Goal: Task Accomplishment & Management: Use online tool/utility

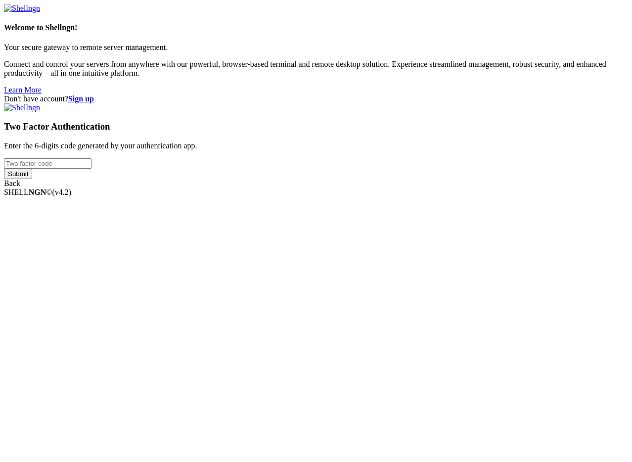
click at [92, 169] on input "number" at bounding box center [48, 163] width 88 height 10
type input "473752"
click at [4, 169] on input "Submit" at bounding box center [18, 174] width 28 height 10
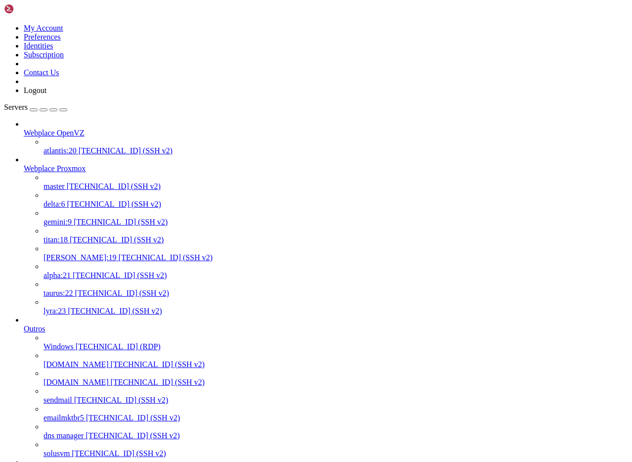
click at [67, 182] on span "[TECHNICAL_ID] (SSH v2)" at bounding box center [114, 186] width 94 height 8
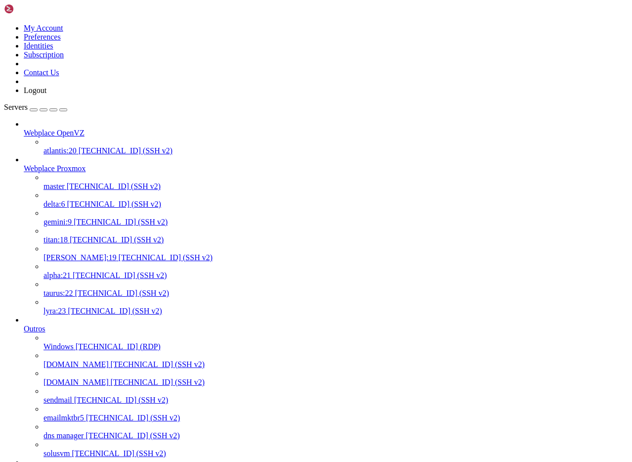
scroll to position [9, 2]
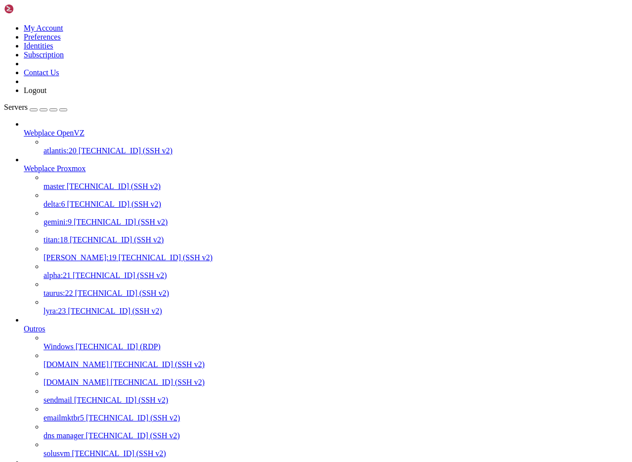
scroll to position [0, 0]
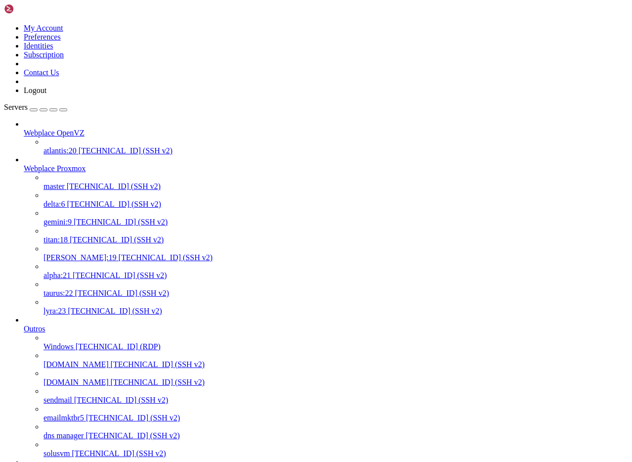
drag, startPoint x: 348, startPoint y: 1784, endPoint x: 9, endPoint y: 1678, distance: 355.1
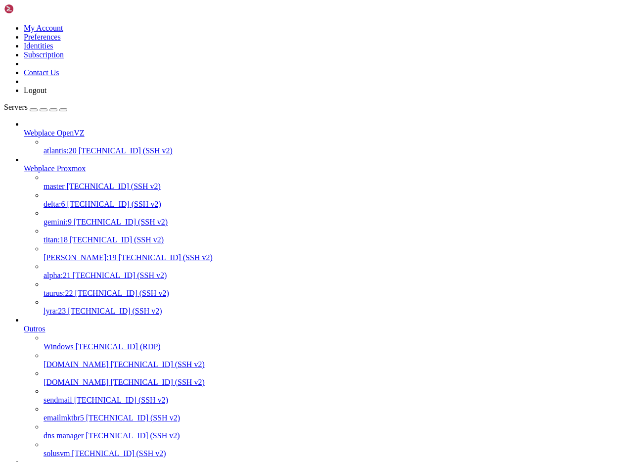
copy div "root@node210:/rpool# apt update && apt install -y nfs-kernel-server Hit:1 [URL]…"
paste textarea "/etc/apt/sources.list.d/pve-enterprise.list"
type textarea "/etc/apt/sources.list.d/pve-enterprise.list"
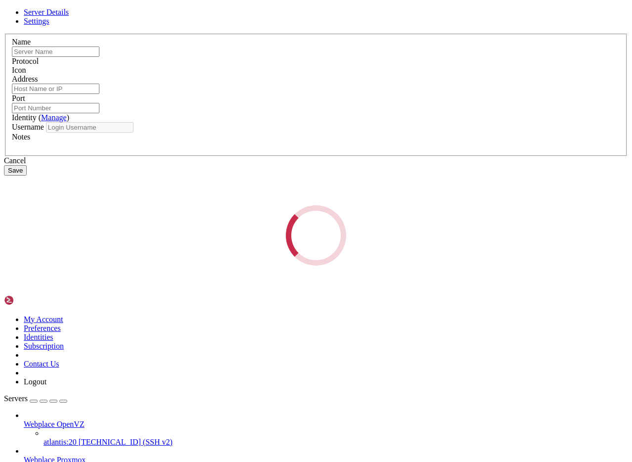
type input "node210"
type input "[TECHNICAL_ID]"
type input "22"
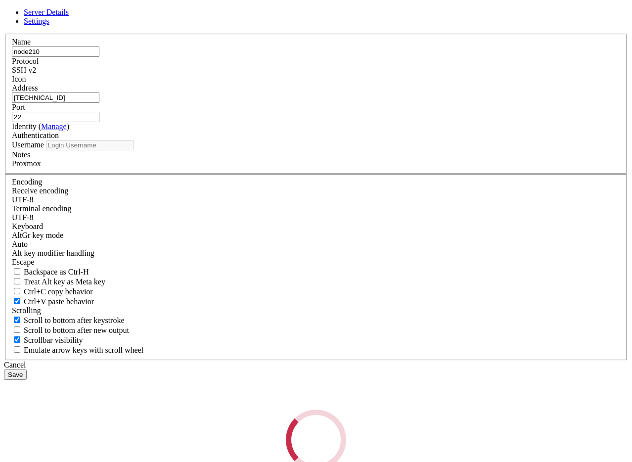
type input "root"
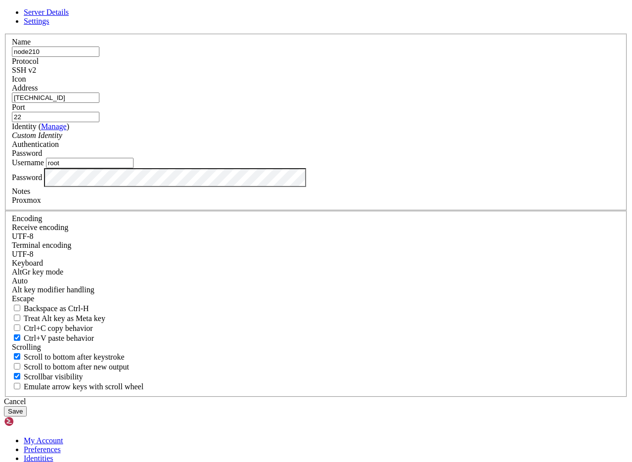
drag, startPoint x: 246, startPoint y: 176, endPoint x: 167, endPoint y: 167, distance: 79.7
click at [167, 167] on div "Server Details Settings Name node210 Protocol SSH v2 Icon" at bounding box center [316, 212] width 624 height 409
click at [383, 397] on div "Cancel" at bounding box center [316, 401] width 624 height 9
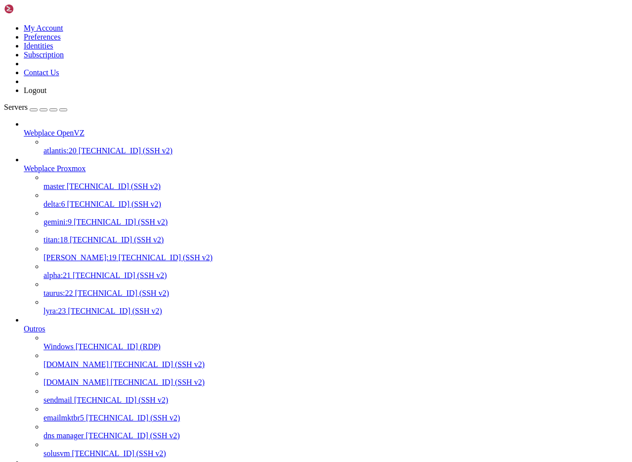
drag, startPoint x: 67, startPoint y: 1818, endPoint x: 46, endPoint y: 1830, distance: 25.0
copy x-row "/rpool/nfs-shared"
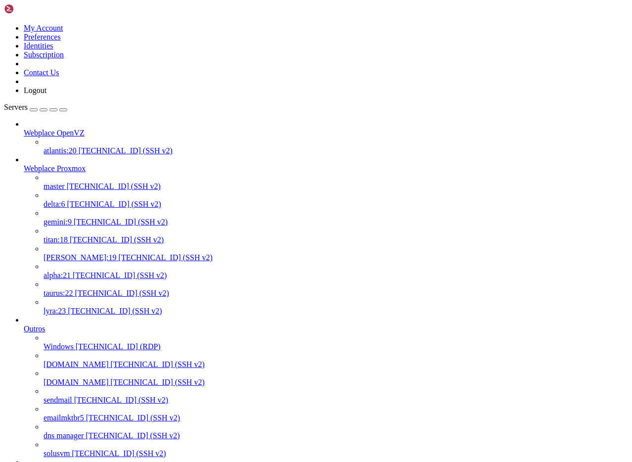
drag, startPoint x: 133, startPoint y: 2181, endPoint x: 8, endPoint y: 2177, distance: 124.8
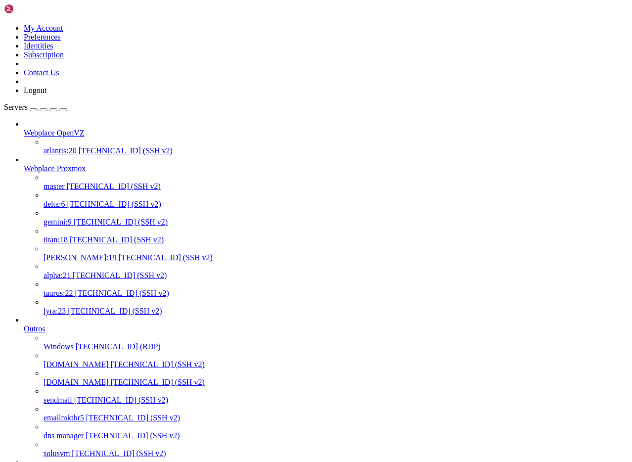
copy div "[root@server ~]# mount -t nfs [TECHNICAL_ID]:/rpool/nfs-shared /webplace/nfs-sh…"
drag, startPoint x: 161, startPoint y: 2185, endPoint x: 98, endPoint y: 2218, distance: 70.8
copy div "[root@server ~]# mount -t nfs [TECHNICAL_ID]:/rpool/nfs-shared /webplace/nfs-sh…"
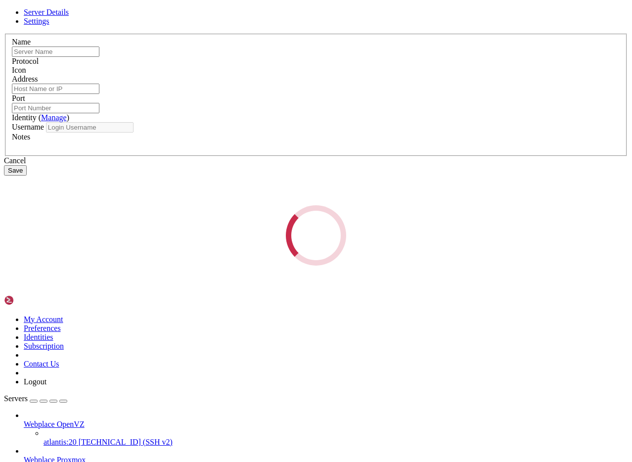
type input "[DOMAIN_NAME]"
type input "[TECHNICAL_ID]"
type input "9922"
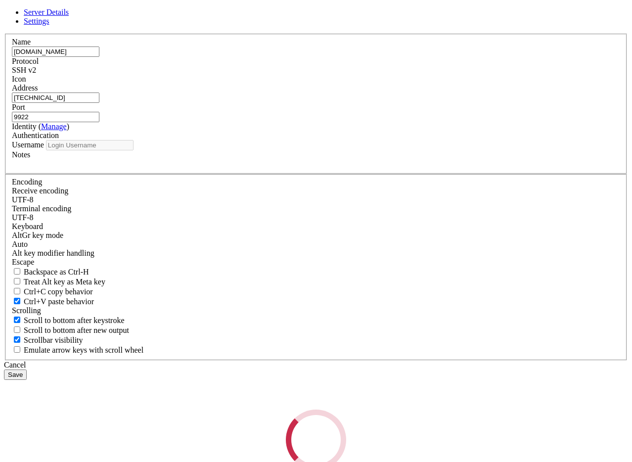
type input "root"
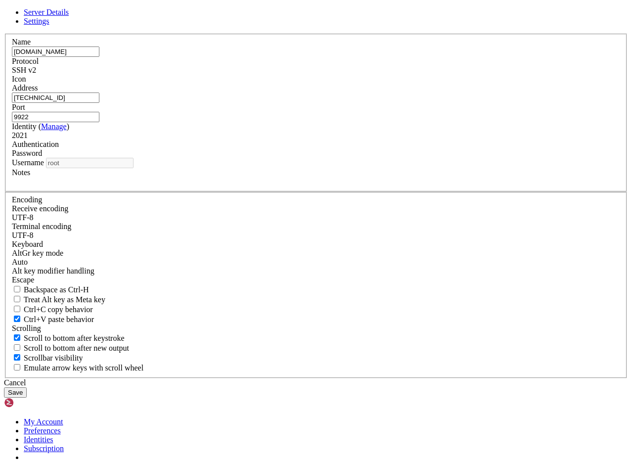
drag, startPoint x: 255, startPoint y: 192, endPoint x: 159, endPoint y: 190, distance: 96.5
click at [159, 190] on div "Server Details Settings Name [DOMAIN_NAME] Protocol SSH v2 Icon" at bounding box center [316, 203] width 624 height 390
click at [4, 34] on icon at bounding box center [4, 34] width 0 height 0
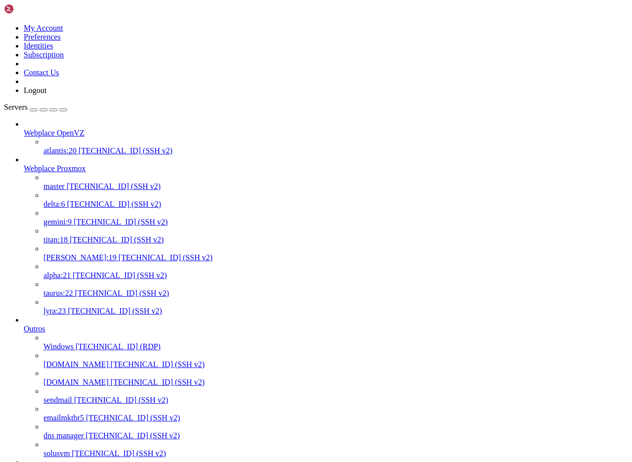
scroll to position [477, 0]
drag, startPoint x: 150, startPoint y: 8, endPoint x: 152, endPoint y: 13, distance: 5.3
drag, startPoint x: 67, startPoint y: 1811, endPoint x: 9, endPoint y: 1754, distance: 81.5
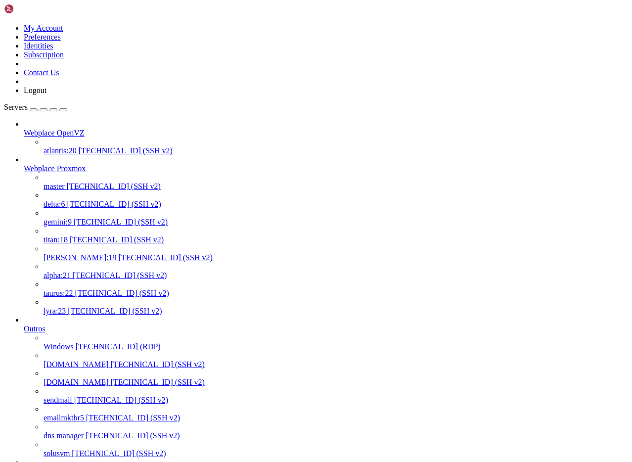
drag, startPoint x: 8, startPoint y: 1719, endPoint x: 166, endPoint y: 1811, distance: 182.7
copy div "root@node210://rpool/nfs-shared# exportfs -v /rpool/nfs-shared [TECHNICAL_ID][U…"
drag, startPoint x: 153, startPoint y: 2186, endPoint x: 10, endPoint y: 2174, distance: 143.9
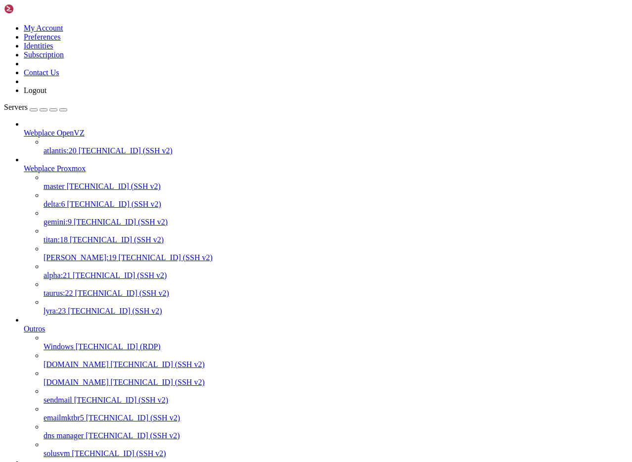
copy div "root@server ~]# mount -t nfs [TECHNICAL_ID]:/rpool/nfs-shared /webplace/nfs-sha…"
drag, startPoint x: 196, startPoint y: 2186, endPoint x: 8, endPoint y: 2142, distance: 192.6
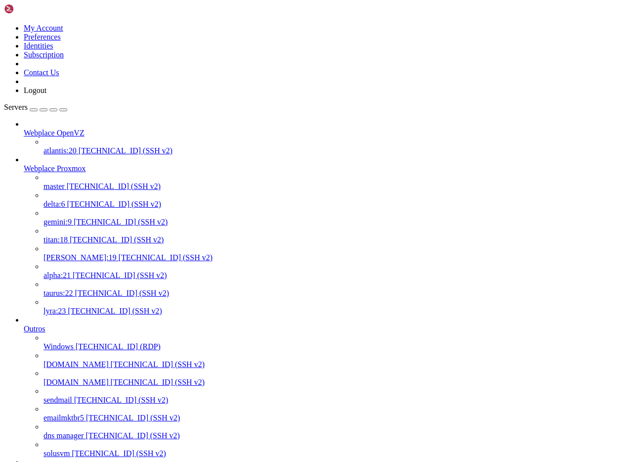
copy div "[root@server ~]# ip a | grep inet inet [URL] scope host lo inet 6 [TECHNICAL_ID…"
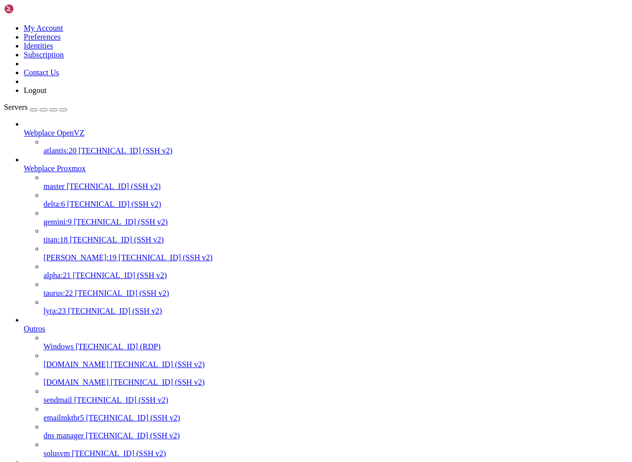
scroll to position [543, 0]
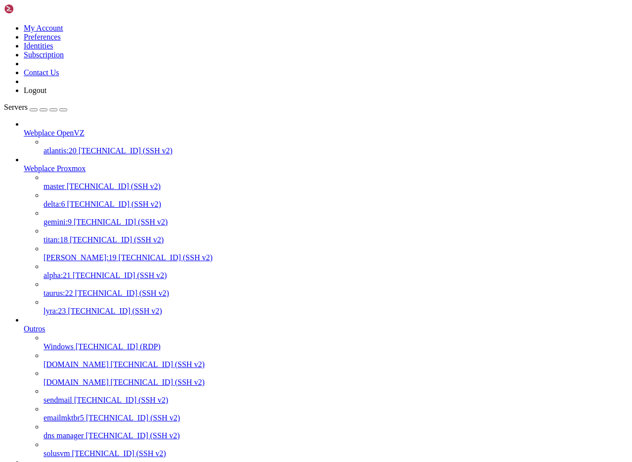
scroll to position [560, 0]
drag, startPoint x: 69, startPoint y: 1812, endPoint x: 7, endPoint y: 1731, distance: 101.7
copy div "root@node210://rpool/nfs-shared# exportfs -[PERSON_NAME]@node210://rpool/nfs-sh…"
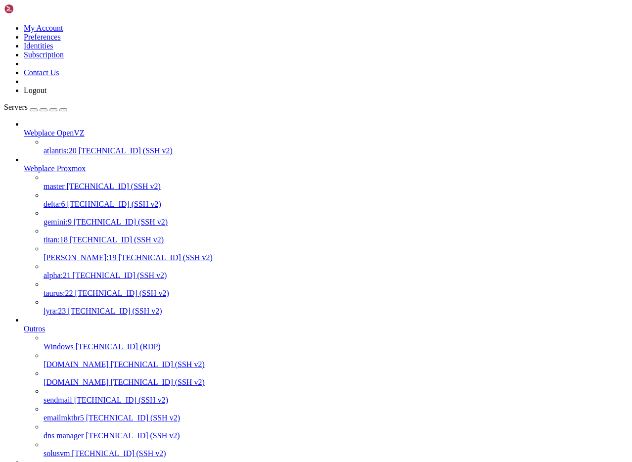
drag, startPoint x: 147, startPoint y: 2184, endPoint x: 8, endPoint y: 2175, distance: 139.8
copy div "[root@server ~]# mount -t nfs [TECHNICAL_ID]:/rpool/nfs-shared /webplace/nfs-sh…"
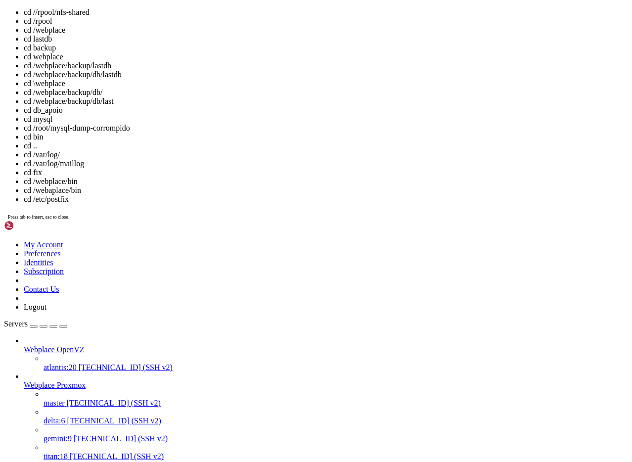
scroll to position [1045, 0]
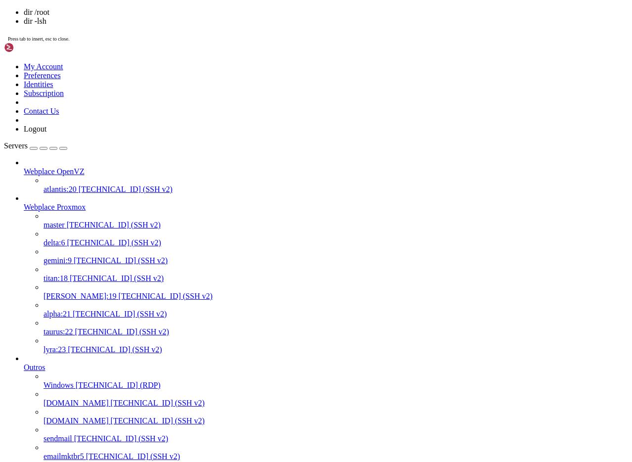
scroll to position [568, 0]
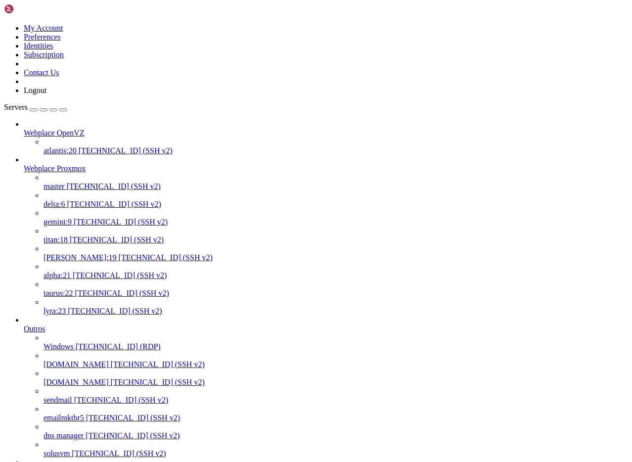
scroll to position [642, 0]
drag, startPoint x: 293, startPoint y: 2184, endPoint x: 8, endPoint y: 1996, distance: 341.7
copy div "[root@server ~]# mount -t nfs [TECHNICAL_ID]:/rpool/nfs-shared /webplace/nfs-sh…"
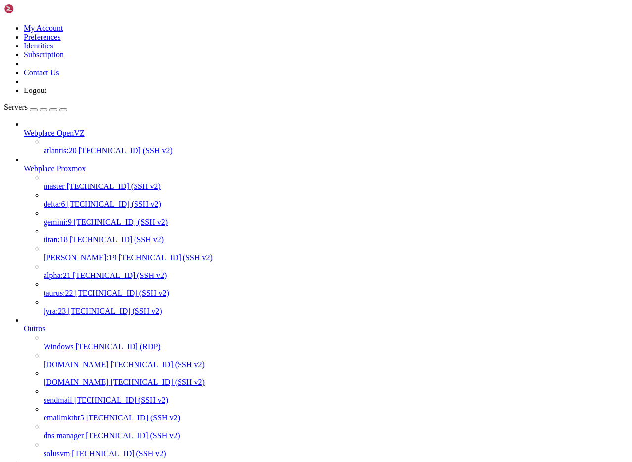
drag, startPoint x: 51, startPoint y: 2186, endPoint x: 8, endPoint y: 2177, distance: 44.4
copy div "[root@server ~]# getenforce Disabled"
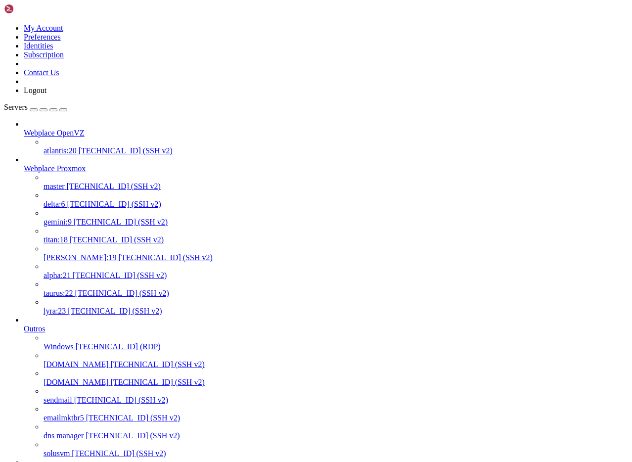
scroll to position [1218, 0]
drag, startPoint x: 248, startPoint y: 1490, endPoint x: 8, endPoint y: 1482, distance: 240.1
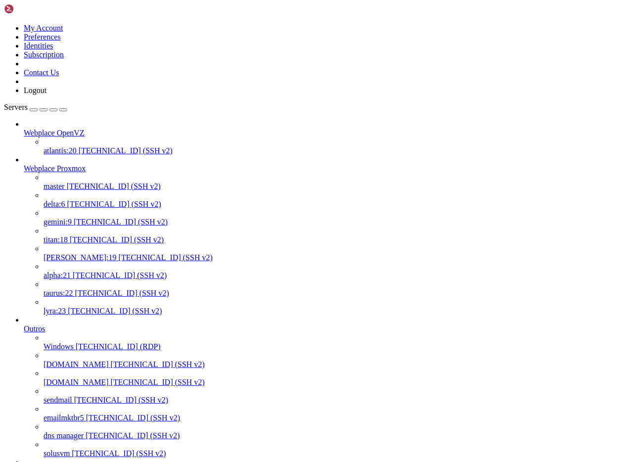
copy div "root@node210:/rpool/nfs-shared# ls -ld /rpool/nfs-shared drwxrwxrwx 2 root root…"
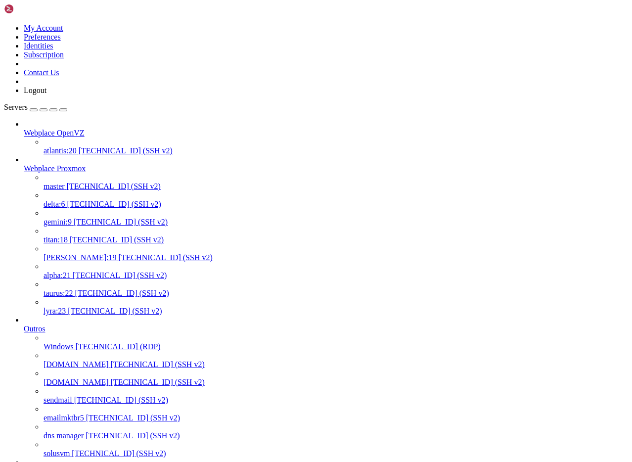
drag, startPoint x: 163, startPoint y: 2187, endPoint x: 7, endPoint y: 2093, distance: 181.9
copy div "[root@server ~]# mount -v -t nfs -o vers=3,nolock,intr,timeo=900,retrans=5 104.…"
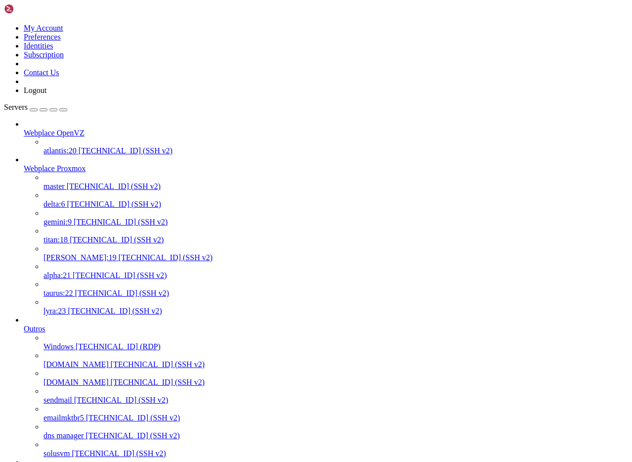
scroll to position [969, 0]
drag, startPoint x: 65, startPoint y: 2182, endPoint x: 8, endPoint y: 1980, distance: 209.6
copy div "[root@server ~]# journalctl -xe | tail -50 Sep 11 18:11:26 server.brugnara.com.…"
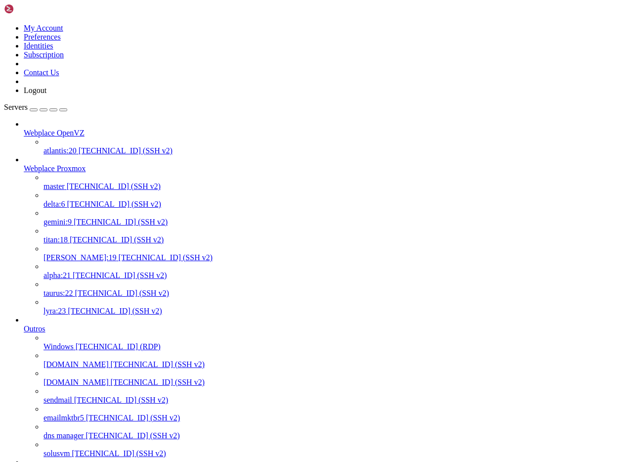
drag, startPoint x: 168, startPoint y: 1922, endPoint x: 81, endPoint y: 1965, distance: 97.8
copy div "[root@server ~]# pve-firewall status -bash: pve-firewall: command not found"
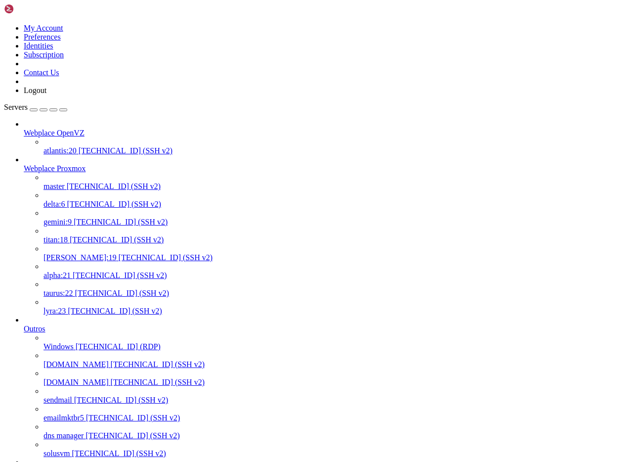
drag, startPoint x: 154, startPoint y: 2027, endPoint x: 8, endPoint y: 1932, distance: 174.4
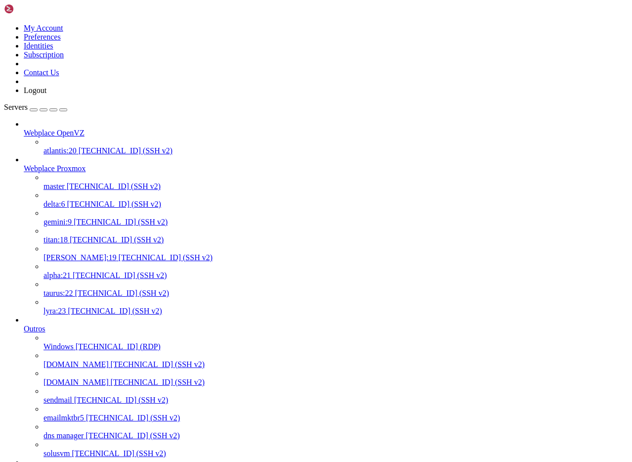
copy div "[root@server ~]# mount -v -t nfs 104.156.60.246:/rpool/nfs-shared /webplace/nfs…"
drag, startPoint x: 231, startPoint y: 1577, endPoint x: 210, endPoint y: 1575, distance: 20.9
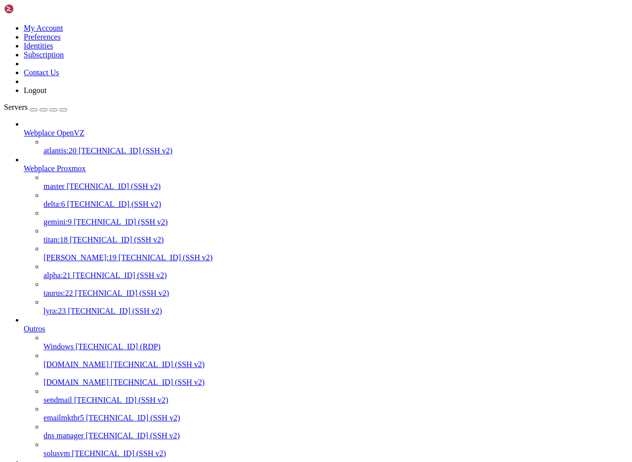
drag, startPoint x: 163, startPoint y: 1582, endPoint x: 89, endPoint y: 1569, distance: 75.0
copy div "root@node210:/rpool/nfs-shared# pve-firewall stop root@node210:/rpool/nfs-share…"
drag, startPoint x: 173, startPoint y: 1605, endPoint x: 9, endPoint y: 1583, distance: 165.3
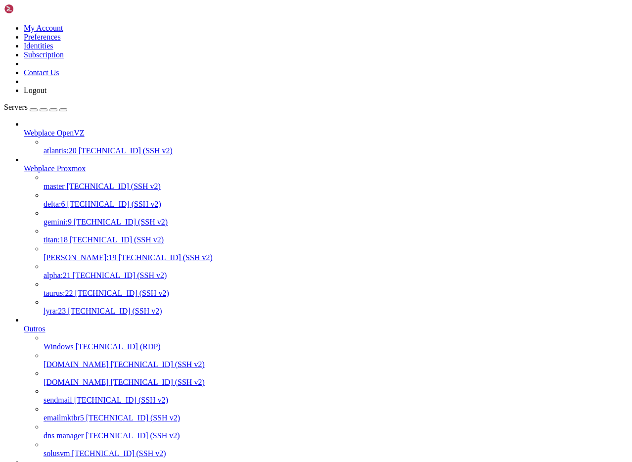
copy div "root@node210:/rpool/nfs-shared# grep RPCMOUNTDOPTS /etc/default/nfs-kernel-serv…"
drag, startPoint x: 432, startPoint y: 1614, endPoint x: 82, endPoint y: 1662, distance: 353.6
copy div "root@node210:/rpool/nfs-shared# ps aux | grep [m]ountd root 596054 0.0 0.0 5072…"
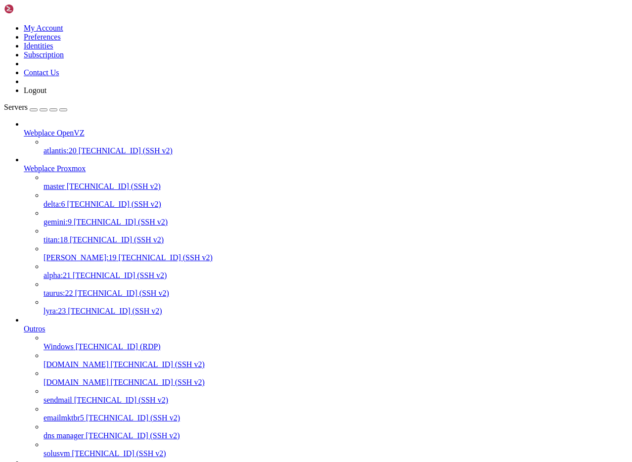
drag, startPoint x: 434, startPoint y: 1907, endPoint x: 9, endPoint y: 1879, distance: 425.5
drag, startPoint x: 6, startPoint y: 1880, endPoint x: 477, endPoint y: 1908, distance: 471.9
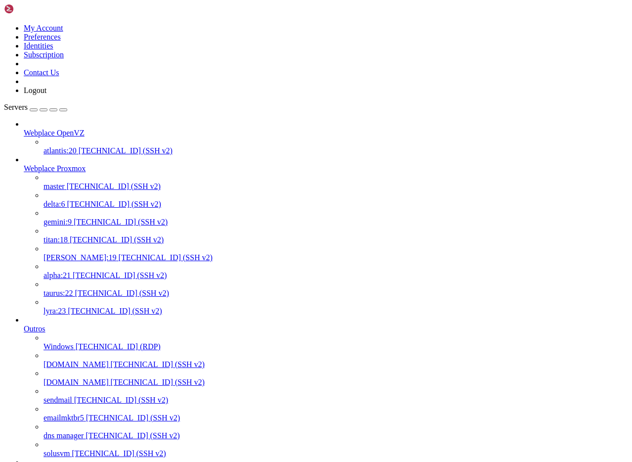
drag, startPoint x: 439, startPoint y: 1908, endPoint x: 110, endPoint y: 1879, distance: 330.8
drag, startPoint x: 9, startPoint y: 1880, endPoint x: 428, endPoint y: 1906, distance: 419.5
drag, startPoint x: 53, startPoint y: 1961, endPoint x: 8, endPoint y: 1913, distance: 66.2
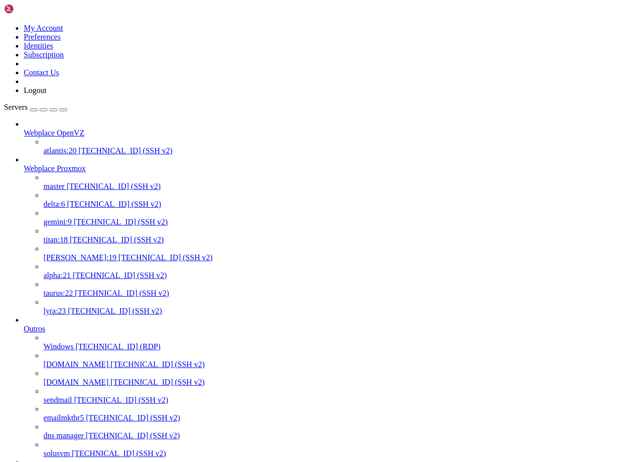
drag, startPoint x: 484, startPoint y: 2184, endPoint x: 5, endPoint y: 2175, distance: 478.6
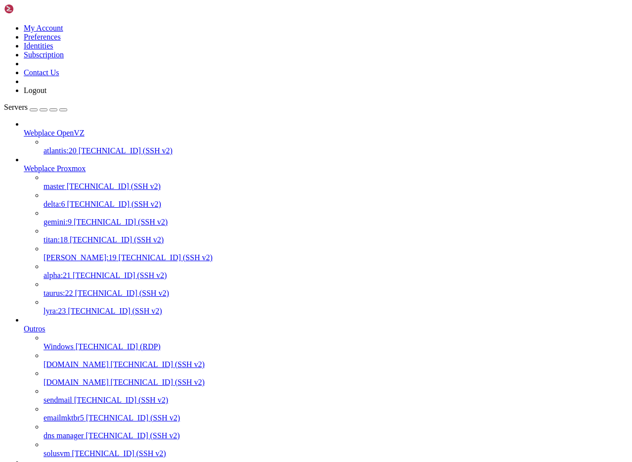
drag, startPoint x: 9, startPoint y: 2177, endPoint x: 491, endPoint y: 2186, distance: 482.0
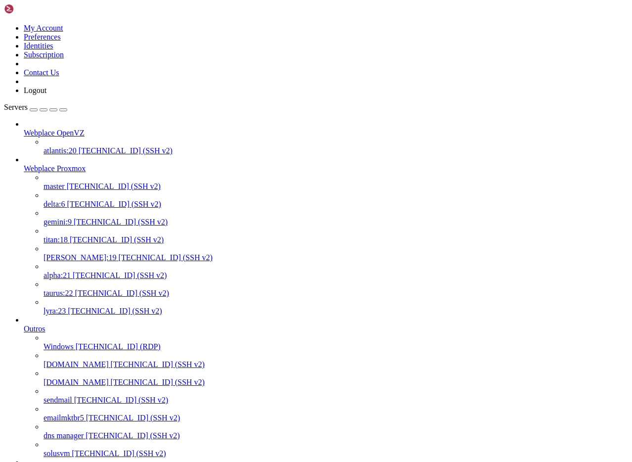
drag, startPoint x: 428, startPoint y: 2171, endPoint x: 8, endPoint y: 2116, distance: 423.2
drag, startPoint x: 170, startPoint y: 2182, endPoint x: 8, endPoint y: 2132, distance: 169.5
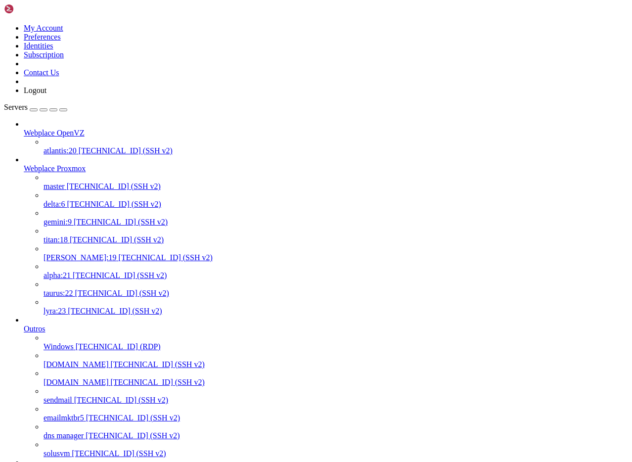
drag, startPoint x: 164, startPoint y: 1672, endPoint x: 8, endPoint y: 1665, distance: 156.5
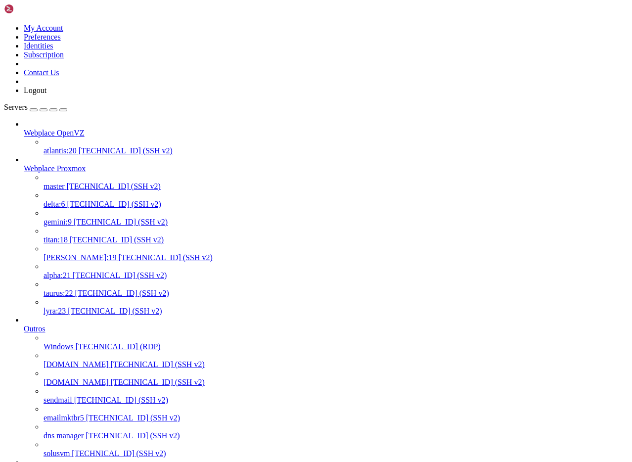
scroll to position [304, 0]
drag, startPoint x: 162, startPoint y: 1707, endPoint x: 109, endPoint y: 1733, distance: 59.1
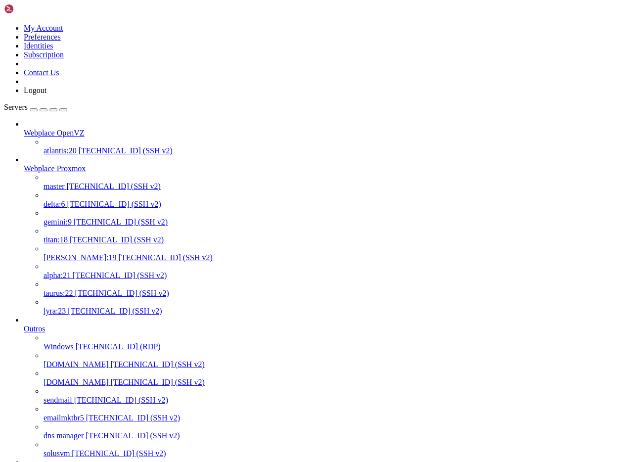
scroll to position [581, 0]
drag, startPoint x: 301, startPoint y: 2185, endPoint x: 8, endPoint y: 2004, distance: 344.3
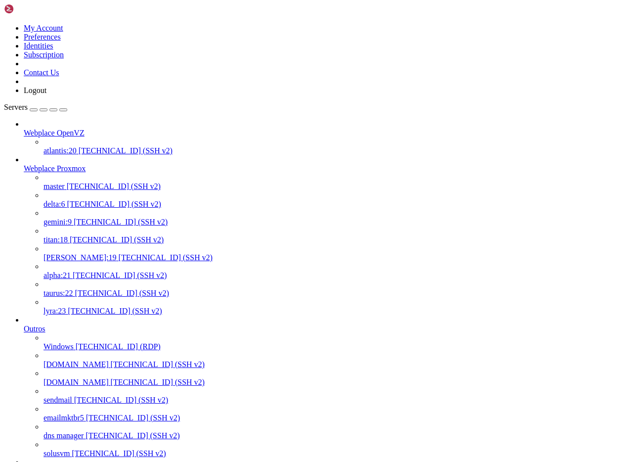
scroll to position [346, 0]
drag, startPoint x: 432, startPoint y: 1810, endPoint x: 8, endPoint y: 1450, distance: 555.7
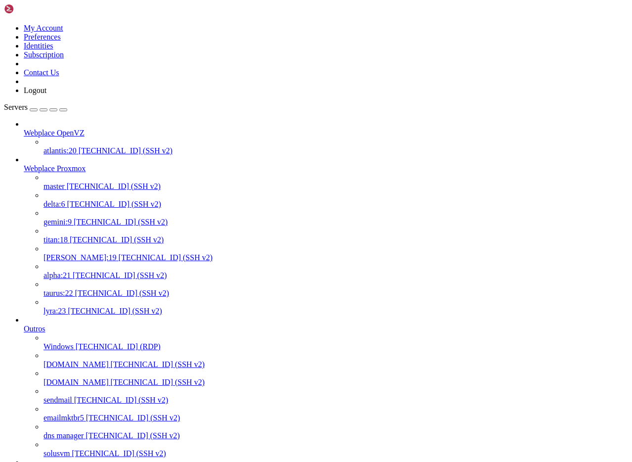
scroll to position [9, 2]
drag, startPoint x: 374, startPoint y: 34, endPoint x: 372, endPoint y: 44, distance: 10.1
drag, startPoint x: 232, startPoint y: 1440, endPoint x: 4, endPoint y: 1431, distance: 227.8
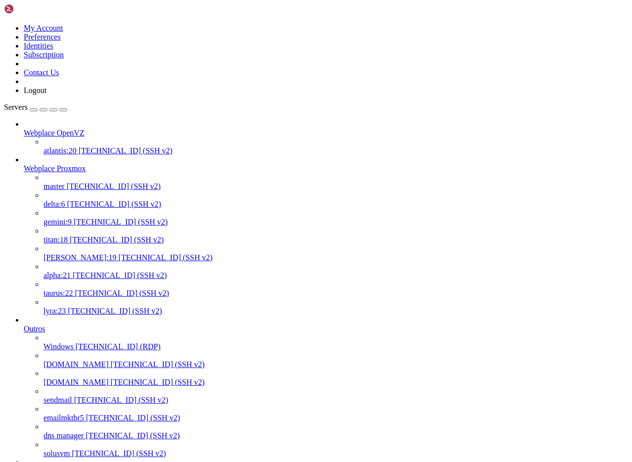
drag, startPoint x: 116, startPoint y: 1516, endPoint x: 122, endPoint y: 1470, distance: 46.8
drag, startPoint x: 286, startPoint y: 1587, endPoint x: 8, endPoint y: 1530, distance: 284.3
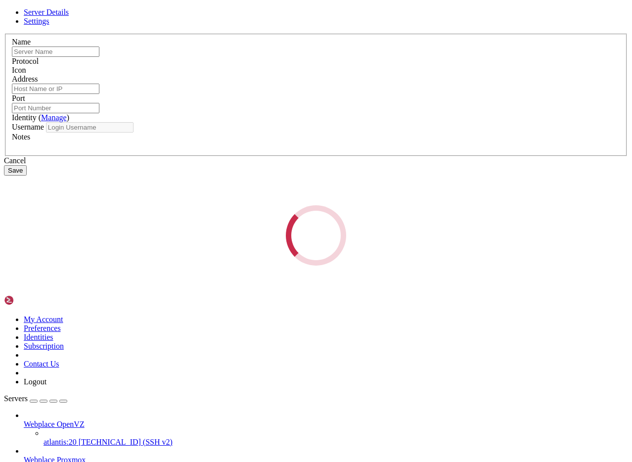
type input "[DOMAIN_NAME]"
type input "[TECHNICAL_ID]"
type input "9922"
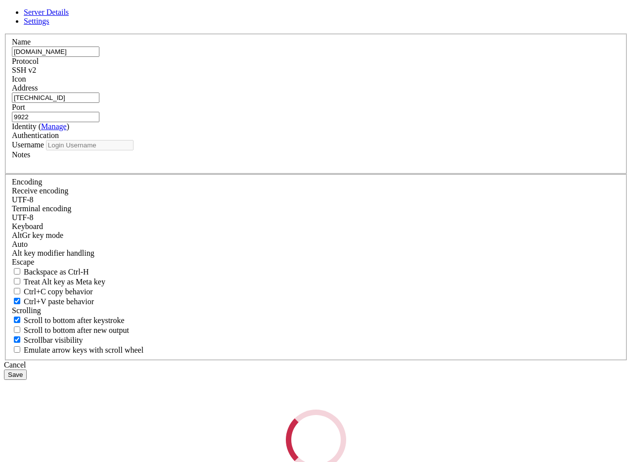
type input "root"
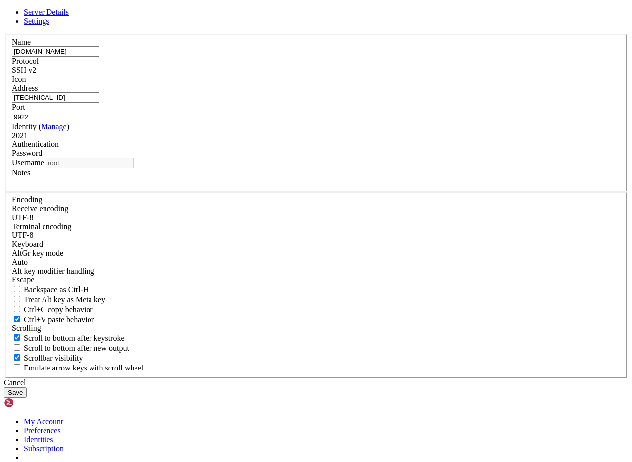
click at [4, 34] on icon at bounding box center [4, 34] width 0 height 0
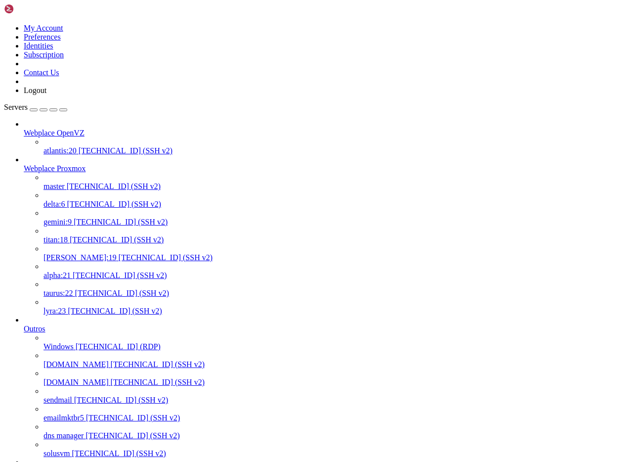
scroll to position [529, 0]
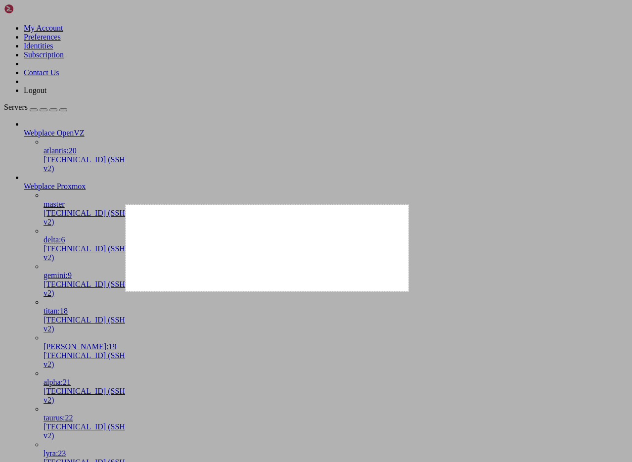
drag, startPoint x: 126, startPoint y: 205, endPoint x: 409, endPoint y: 291, distance: 296.0
click at [409, 291] on div "572 X 175" at bounding box center [316, 231] width 632 height 462
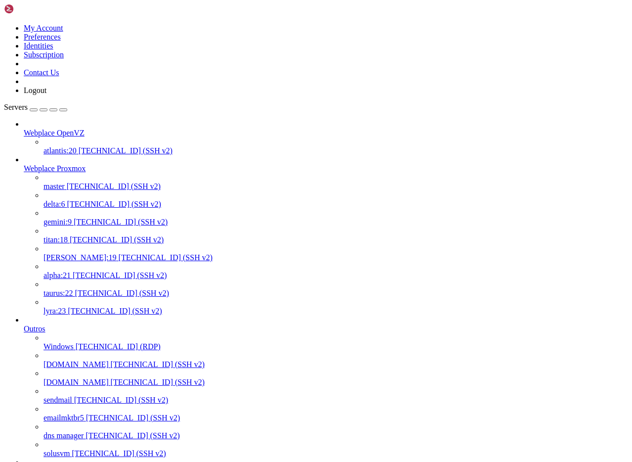
scroll to position [4, 0]
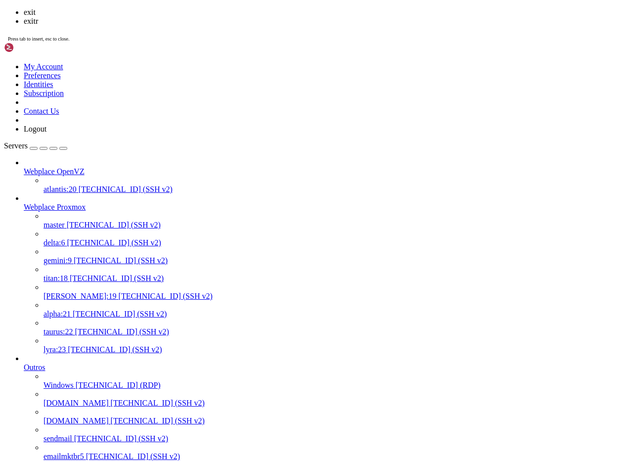
scroll to position [831, 0]
